Goal: Task Accomplishment & Management: Use online tool/utility

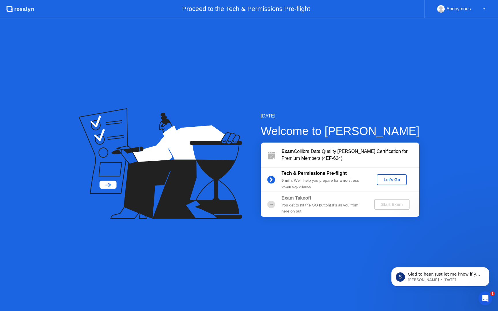
click at [392, 179] on div "Let's Go" at bounding box center [392, 180] width 26 height 5
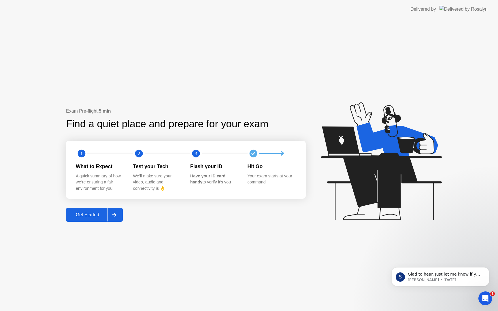
click at [86, 215] on div "Get Started" at bounding box center [87, 214] width 39 height 5
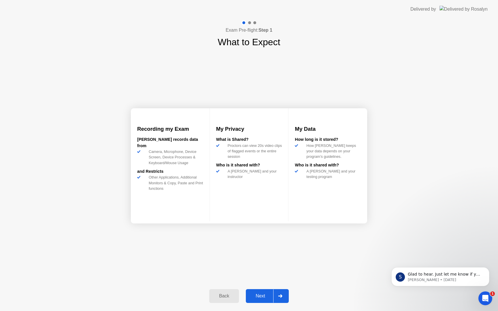
click at [264, 299] on div "Next" at bounding box center [261, 296] width 26 height 5
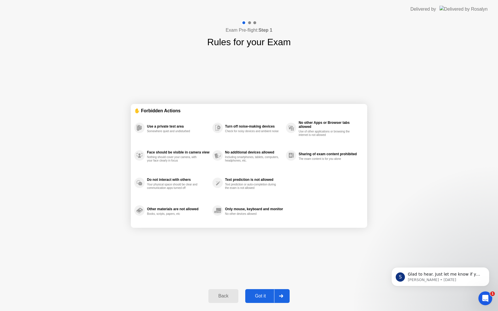
click at [264, 299] on div "Got it" at bounding box center [260, 296] width 27 height 5
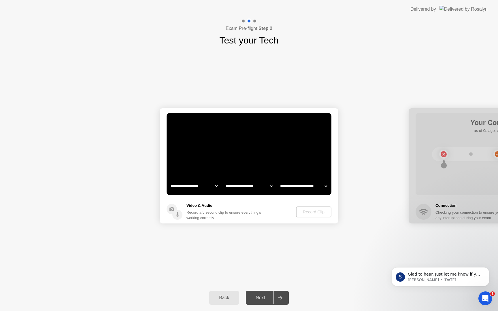
select select "**********"
select select "*******"
click at [217, 186] on select "**********" at bounding box center [193, 186] width 49 height 12
select select "**********"
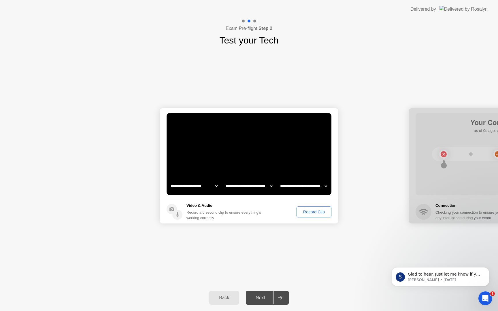
click at [318, 213] on div "Record Clip" at bounding box center [314, 212] width 31 height 5
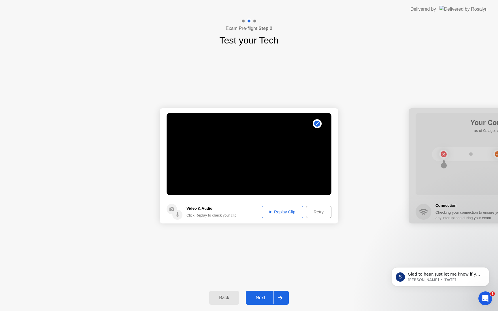
click at [281, 217] on button "Replay Clip" at bounding box center [282, 212] width 41 height 12
click at [280, 212] on div "Replay Clip" at bounding box center [282, 212] width 37 height 5
click at [260, 297] on div "Next" at bounding box center [261, 297] width 26 height 5
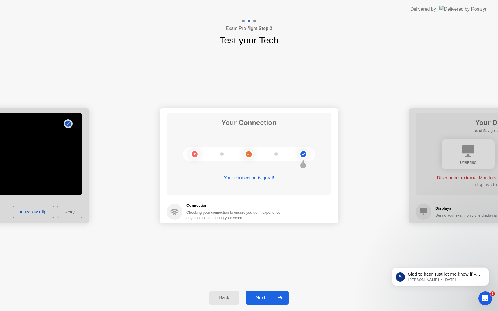
click at [264, 301] on button "Next" at bounding box center [267, 298] width 43 height 14
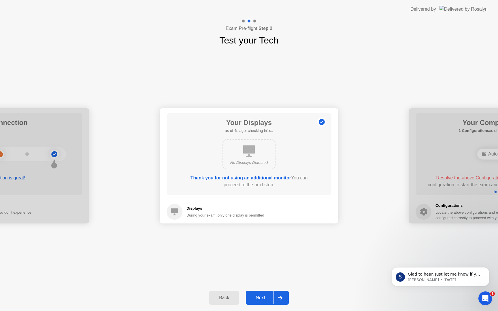
click at [265, 299] on div "Next" at bounding box center [261, 297] width 26 height 5
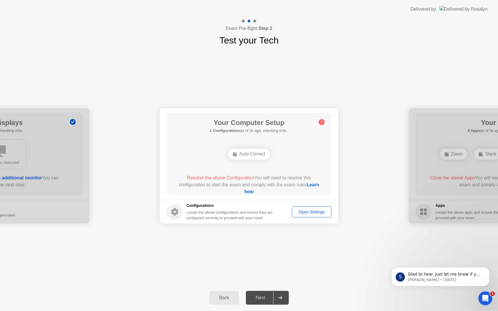
click at [243, 154] on div "Auto Correct" at bounding box center [248, 154] width 41 height 11
click at [306, 208] on button "Open Settings" at bounding box center [311, 212] width 39 height 11
click at [247, 192] on link "Learn how" at bounding box center [281, 188] width 75 height 12
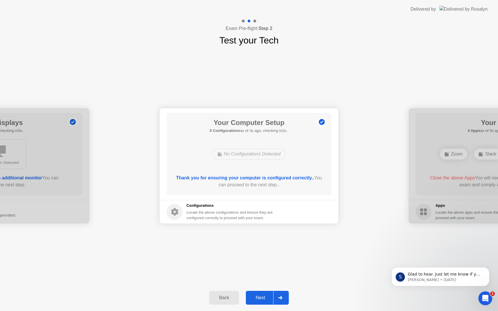
click at [262, 300] on div "Next" at bounding box center [261, 297] width 26 height 5
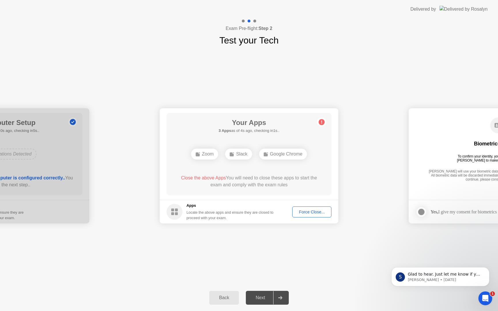
click at [321, 213] on div "Force Close..." at bounding box center [311, 212] width 35 height 5
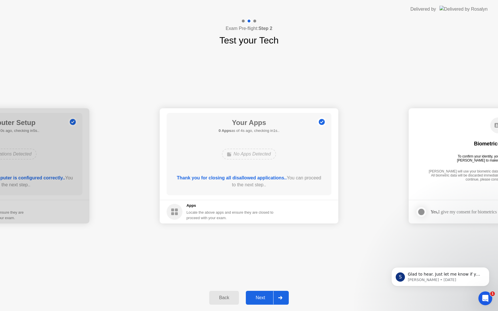
click at [258, 299] on div "Next" at bounding box center [261, 297] width 26 height 5
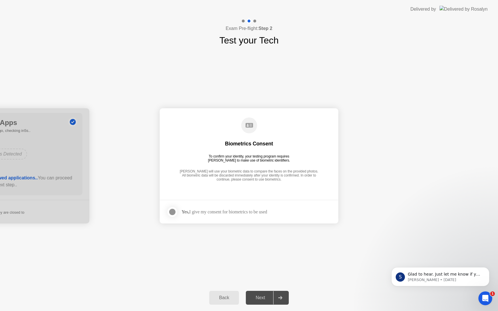
click at [174, 213] on div at bounding box center [172, 212] width 7 height 7
click at [262, 296] on div "Next" at bounding box center [261, 297] width 26 height 5
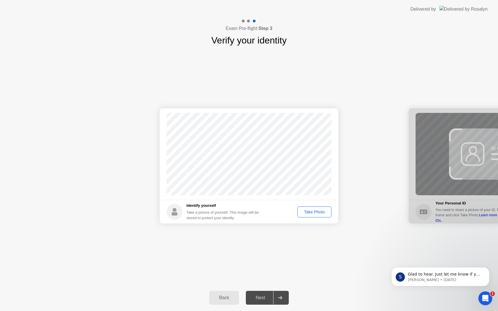
click at [314, 210] on div "Take Photo" at bounding box center [314, 212] width 30 height 5
click at [322, 210] on div "Retake" at bounding box center [318, 212] width 22 height 5
click at [256, 214] on div "Take a picture of yourself. This image will be stored to protect your identity" at bounding box center [224, 215] width 77 height 11
click at [228, 301] on div "Back" at bounding box center [224, 297] width 26 height 5
select select "**********"
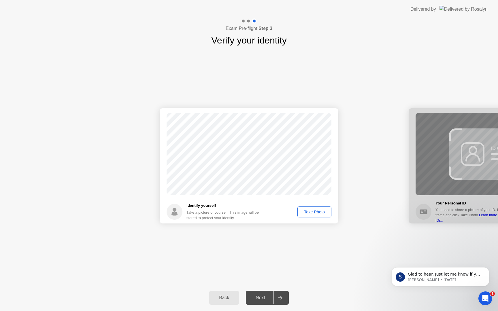
select select "*******"
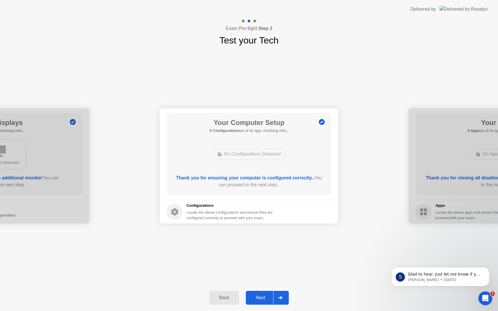
click at [228, 301] on div "Back" at bounding box center [224, 297] width 26 height 5
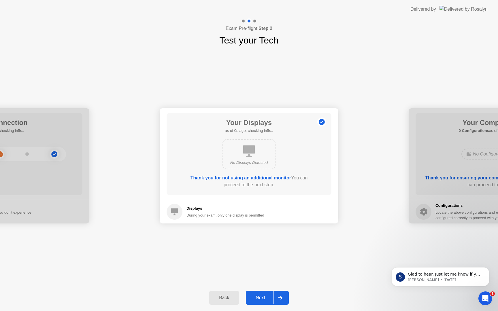
click at [228, 301] on div "Back" at bounding box center [224, 297] width 26 height 5
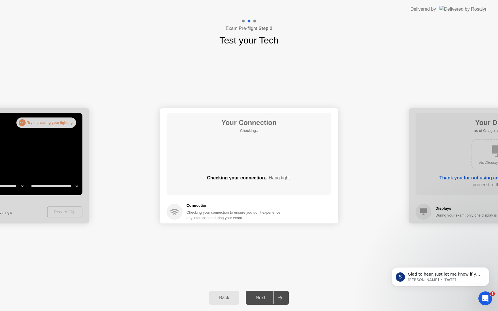
click at [228, 301] on div "Back" at bounding box center [224, 297] width 26 height 5
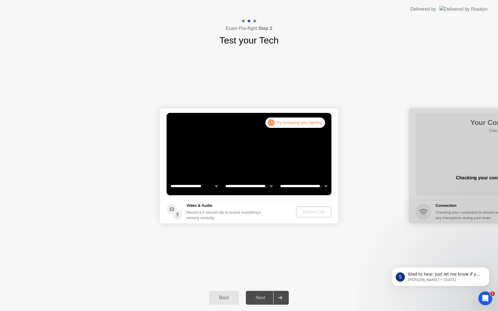
click at [205, 188] on select "**********" at bounding box center [193, 186] width 49 height 12
select select "**********"
click at [279, 299] on icon at bounding box center [280, 297] width 4 height 3
click at [282, 299] on icon at bounding box center [280, 297] width 4 height 3
click at [266, 300] on div "Next" at bounding box center [261, 297] width 26 height 5
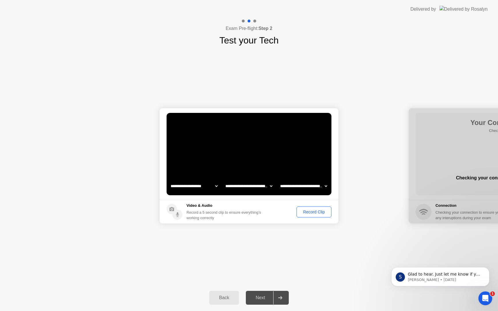
click at [316, 211] on div "Record Clip" at bounding box center [314, 212] width 31 height 5
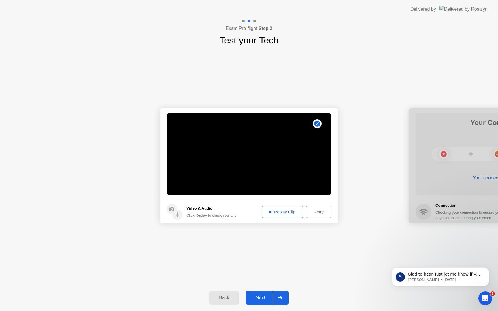
click at [268, 298] on div "Next" at bounding box center [261, 297] width 26 height 5
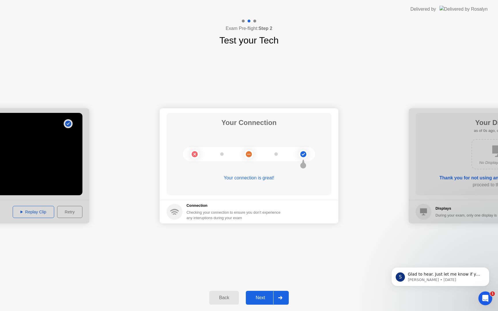
click at [267, 299] on div "Next" at bounding box center [261, 297] width 26 height 5
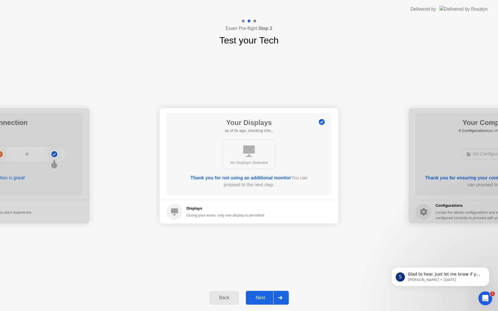
click at [267, 299] on div "Next" at bounding box center [261, 297] width 26 height 5
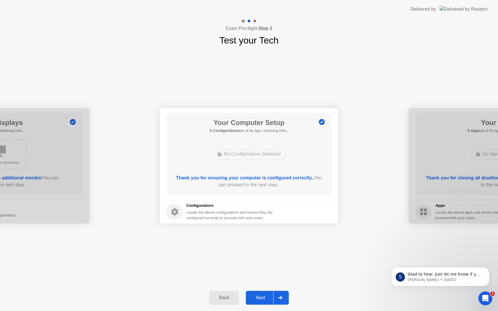
click at [267, 299] on div "Next" at bounding box center [261, 297] width 26 height 5
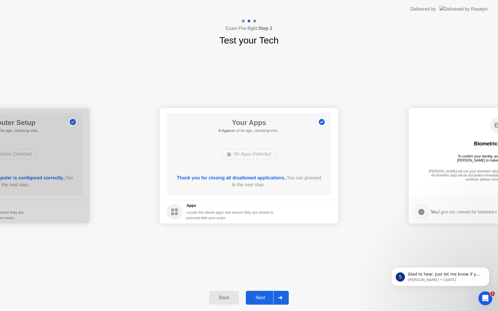
click at [267, 299] on div "Next" at bounding box center [261, 297] width 26 height 5
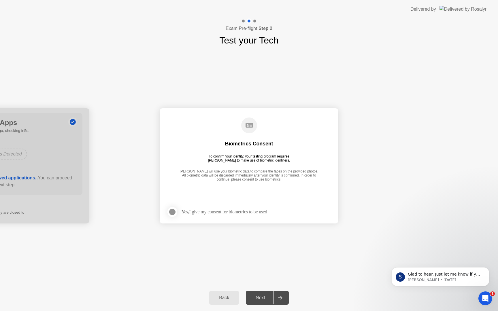
click at [173, 214] on div at bounding box center [172, 212] width 7 height 7
click at [265, 298] on div "Next" at bounding box center [261, 297] width 26 height 5
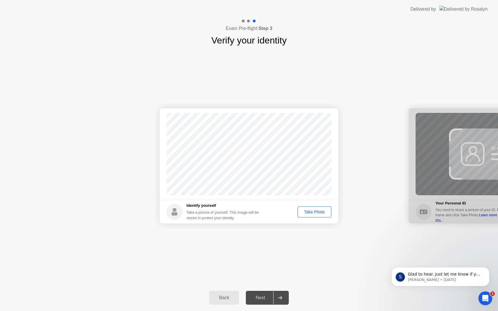
click at [320, 213] on div "Take Photo" at bounding box center [314, 212] width 30 height 5
click at [266, 300] on div "Next" at bounding box center [261, 297] width 26 height 5
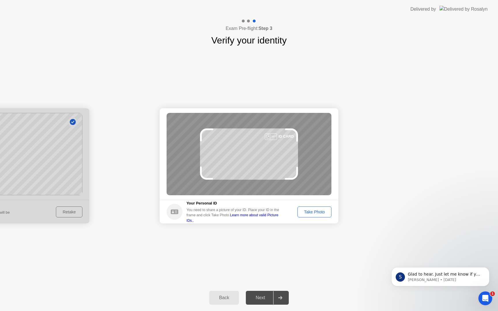
click at [318, 212] on div "Take Photo" at bounding box center [314, 212] width 30 height 5
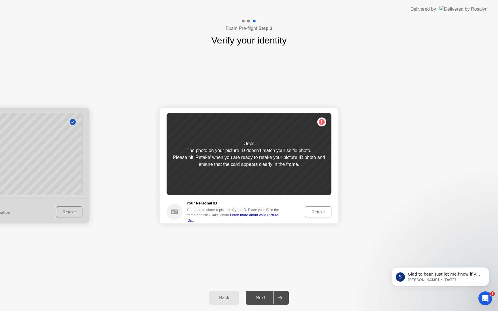
click at [318, 212] on div "Retake" at bounding box center [318, 212] width 22 height 5
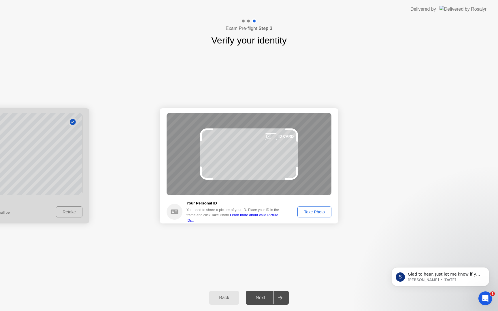
click at [318, 212] on div "Take Photo" at bounding box center [314, 212] width 30 height 5
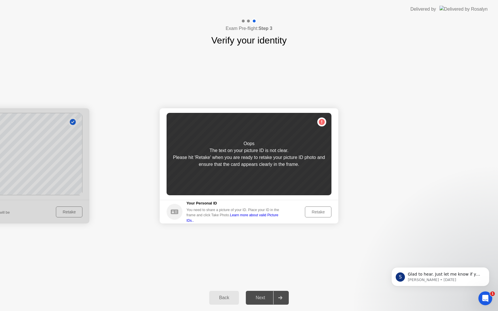
click at [318, 212] on div "Retake" at bounding box center [318, 212] width 22 height 5
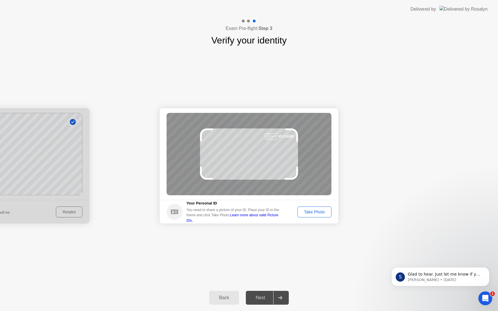
click at [318, 212] on div "Take Photo" at bounding box center [314, 212] width 30 height 5
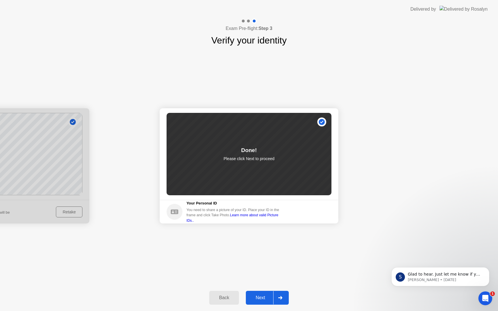
click at [267, 300] on div "Next" at bounding box center [261, 297] width 26 height 5
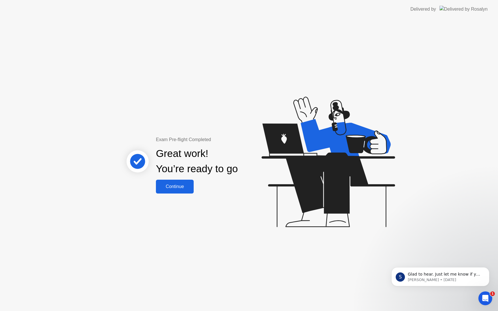
click at [177, 184] on div "Continue" at bounding box center [175, 186] width 34 height 5
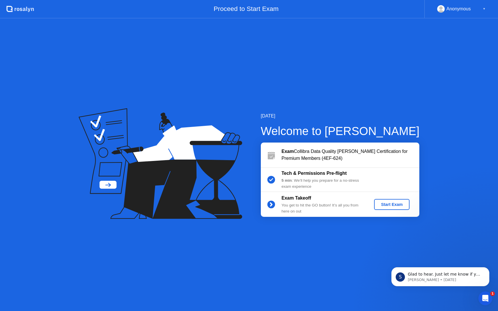
click at [398, 207] on div "Start Exam" at bounding box center [391, 204] width 31 height 5
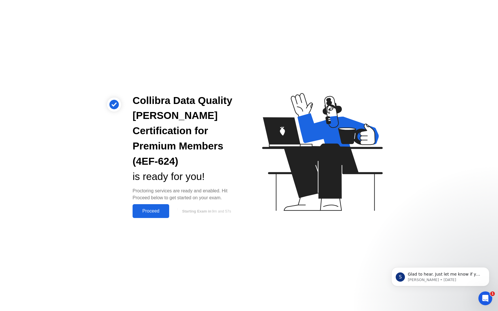
click at [154, 209] on div "Proceed" at bounding box center [150, 211] width 33 height 5
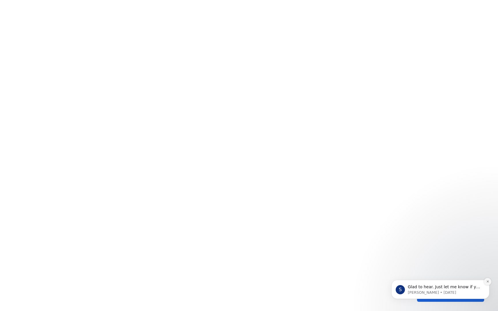
click at [488, 282] on icon "Dismiss notification" at bounding box center [487, 281] width 3 height 3
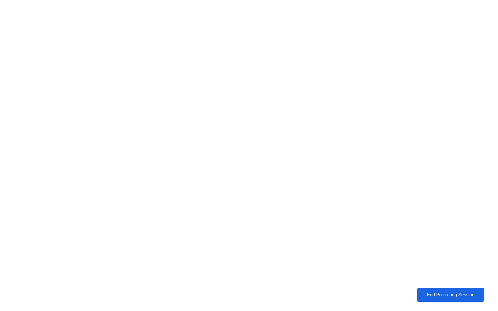
click at [461, 295] on div "End Proctoring Session" at bounding box center [451, 294] width 64 height 5
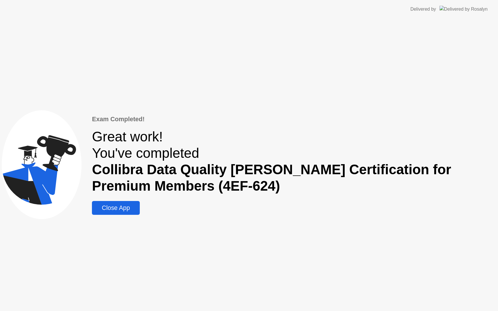
click at [134, 213] on button "Close App" at bounding box center [116, 208] width 48 height 14
